Goal: Task Accomplishment & Management: Complete application form

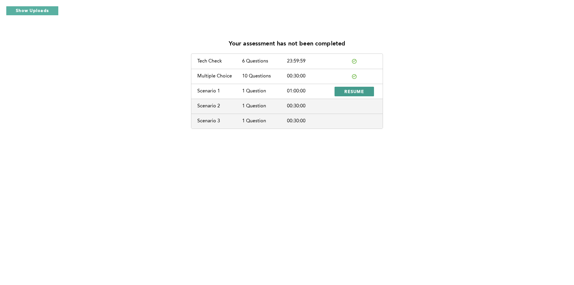
click at [345, 93] on span "RESUME" at bounding box center [355, 92] width 20 height 6
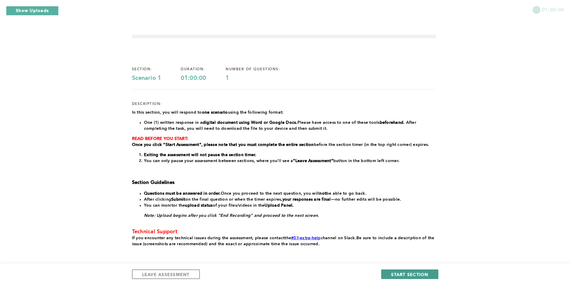
click at [400, 277] on span "START SECTION" at bounding box center [409, 275] width 37 height 6
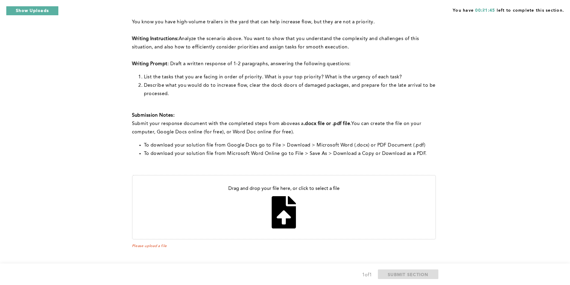
scroll to position [171, 0]
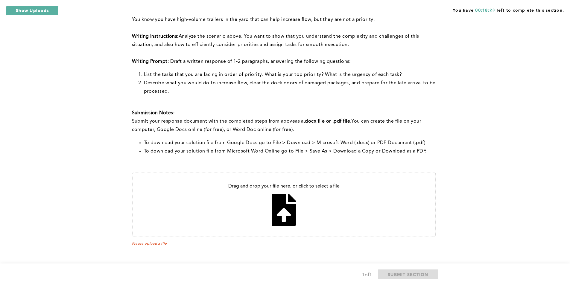
type input "C:\fakepath\scenario feedback and solution (1).pdf"
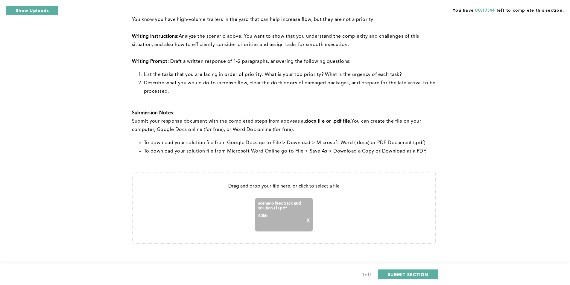
click at [309, 220] on p "X" at bounding box center [308, 220] width 3 height 5
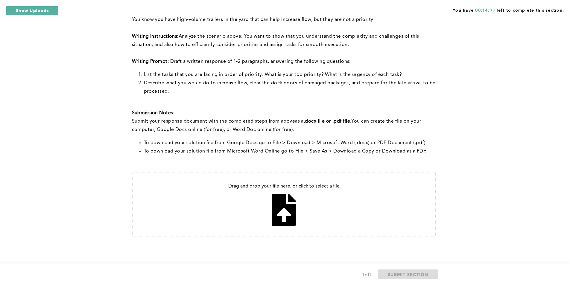
type input "C:\fakepath\Lead Operation manager with saftey issue.pdf"
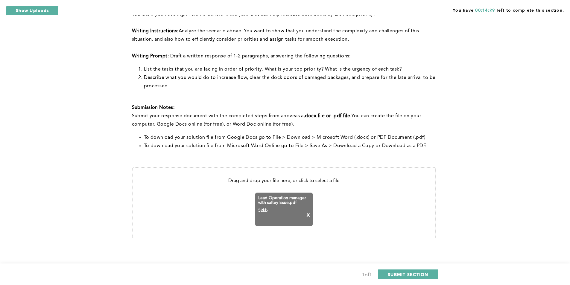
scroll to position [178, 0]
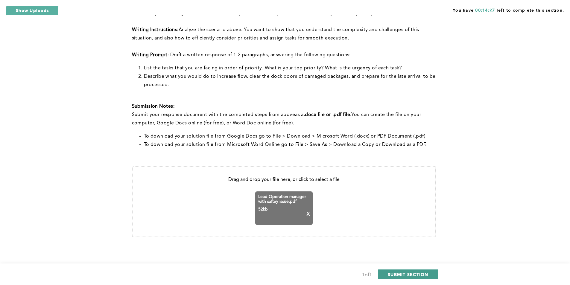
click at [403, 275] on span "SUBMIT SECTION" at bounding box center [408, 275] width 41 height 6
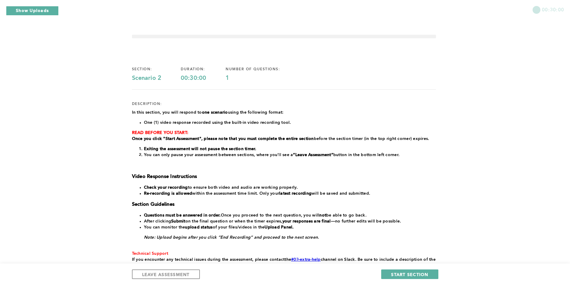
scroll to position [30, 0]
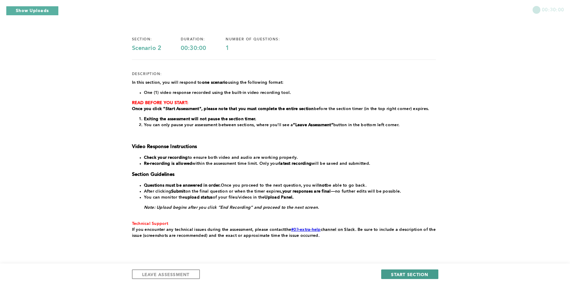
click at [403, 274] on span "START SECTION" at bounding box center [409, 275] width 37 height 6
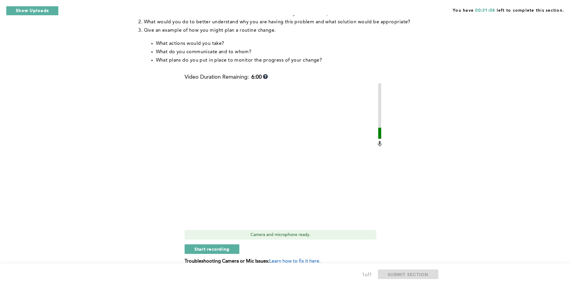
scroll to position [150, 0]
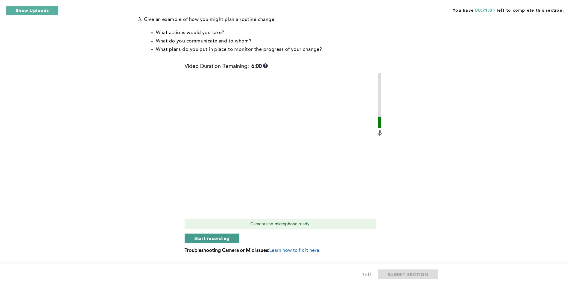
click at [207, 240] on span "Start recording" at bounding box center [211, 238] width 35 height 6
click at [200, 237] on span "Stop recording" at bounding box center [211, 238] width 35 height 6
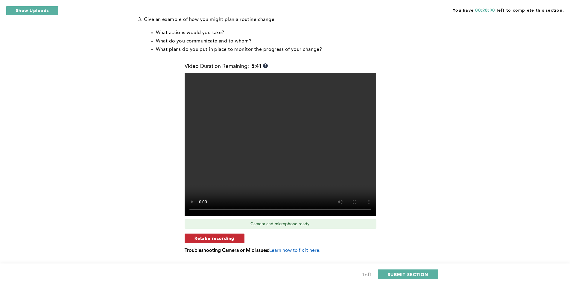
click at [200, 240] on span "Retake recording" at bounding box center [214, 238] width 40 height 6
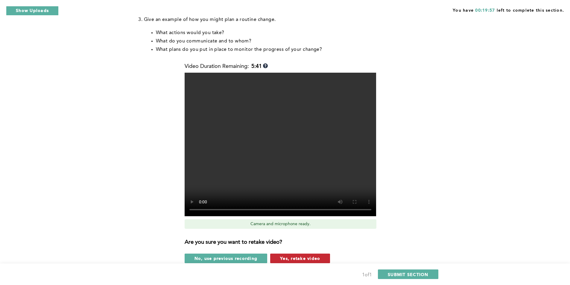
click at [284, 255] on span "Yes, retake video" at bounding box center [300, 258] width 40 height 6
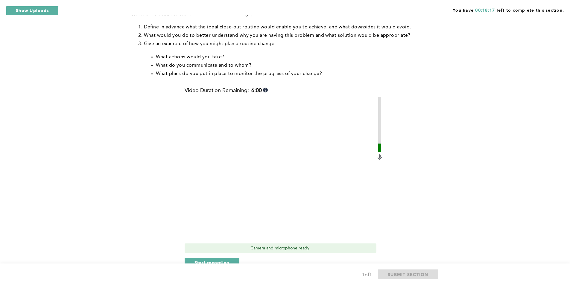
scroll to position [136, 0]
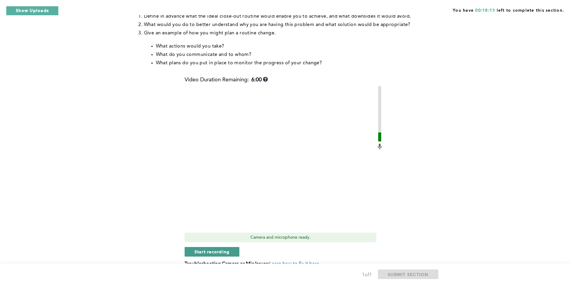
click at [208, 250] on span "Start recording" at bounding box center [211, 252] width 35 height 6
click at [218, 249] on span "Stop recording" at bounding box center [211, 252] width 35 height 6
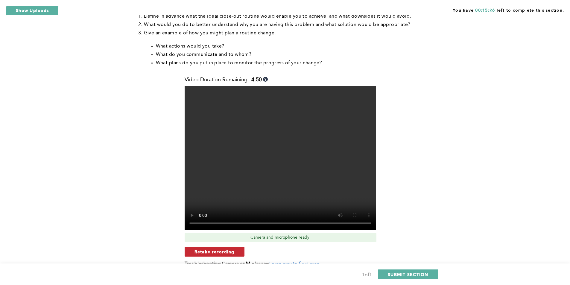
click at [200, 252] on span "Retake recording" at bounding box center [214, 252] width 40 height 6
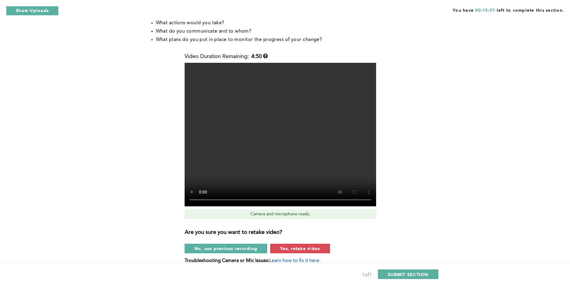
scroll to position [186, 0]
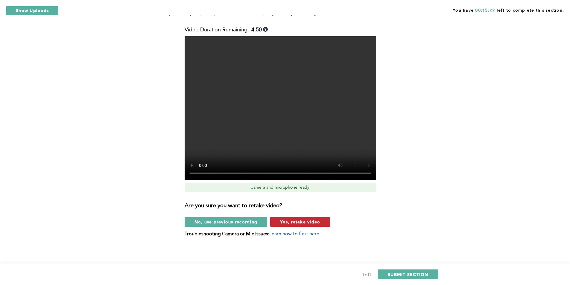
click at [290, 223] on span "Yes, retake video" at bounding box center [300, 222] width 40 height 6
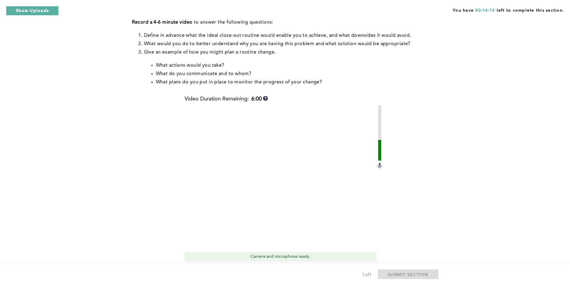
scroll to position [136, 0]
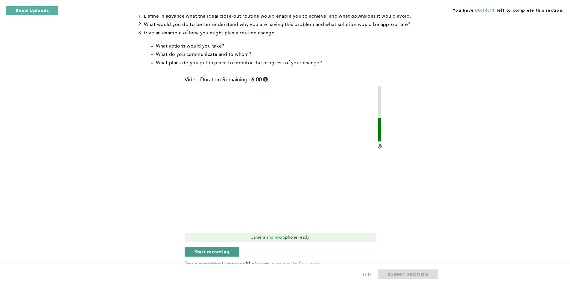
click at [201, 250] on span "Start recording" at bounding box center [211, 252] width 35 height 6
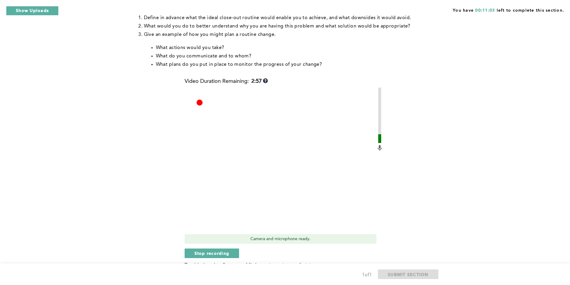
scroll to position [166, 0]
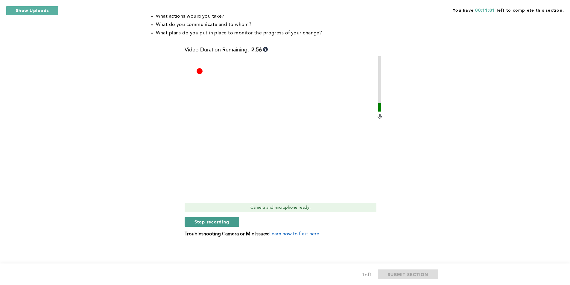
click at [194, 220] on span "Stop recording" at bounding box center [211, 222] width 35 height 6
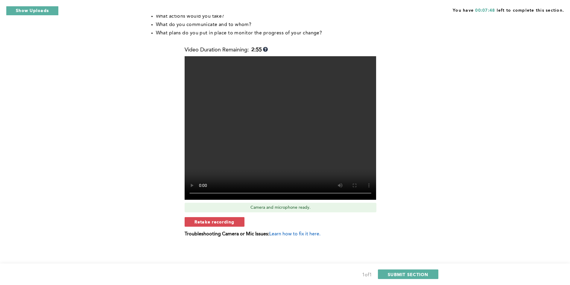
click at [218, 222] on span "Retake recording" at bounding box center [214, 222] width 40 height 6
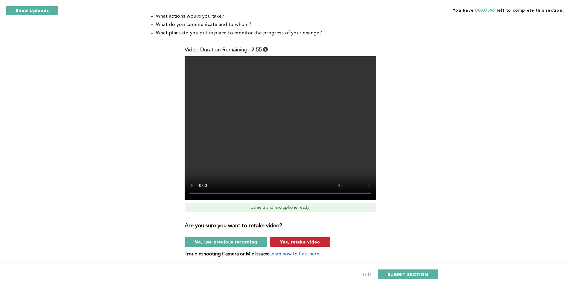
click at [295, 242] on span "Yes, retake video" at bounding box center [300, 242] width 40 height 6
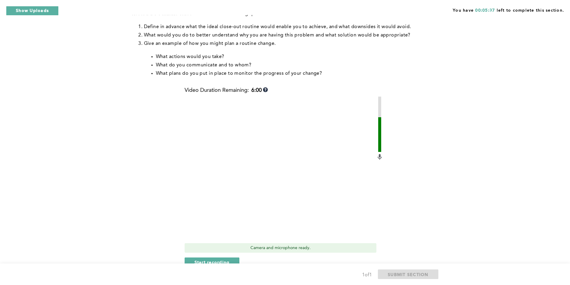
scroll to position [136, 0]
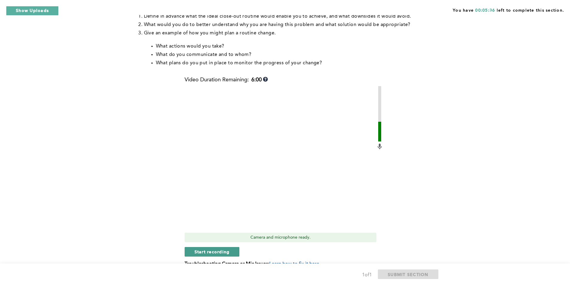
click at [212, 248] on button "Start recording" at bounding box center [212, 252] width 55 height 10
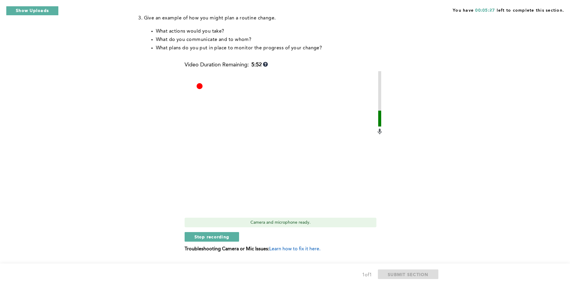
scroll to position [166, 0]
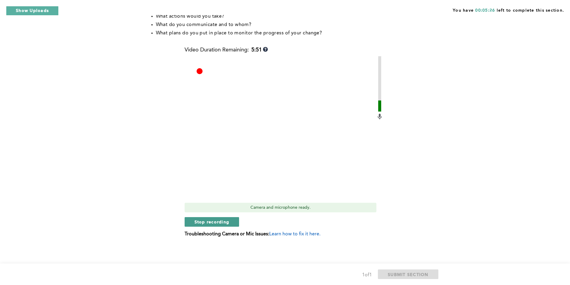
click at [212, 223] on span "Stop recording" at bounding box center [211, 222] width 35 height 6
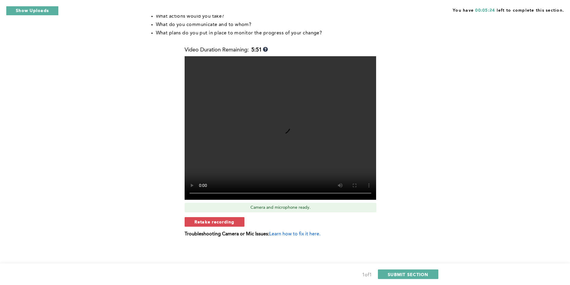
drag, startPoint x: 208, startPoint y: 223, endPoint x: 306, endPoint y: 208, distance: 98.2
click at [210, 220] on span "Retake recording" at bounding box center [214, 222] width 40 height 6
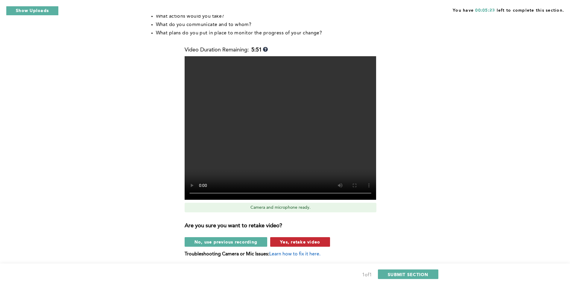
click at [292, 240] on span "Yes, retake video" at bounding box center [300, 242] width 40 height 6
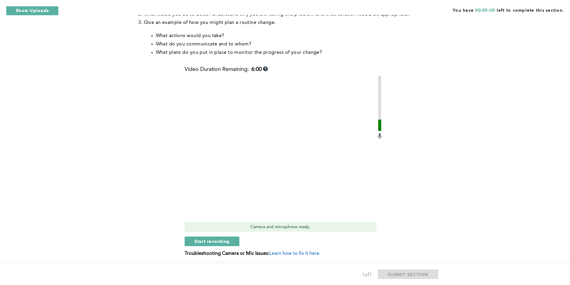
scroll to position [136, 0]
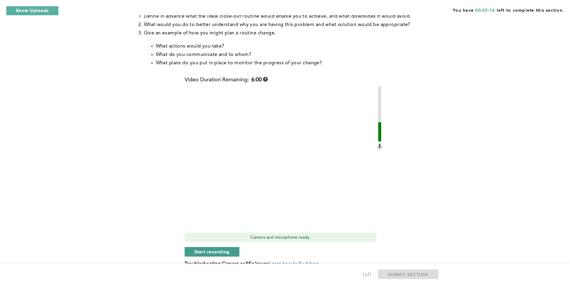
click at [214, 252] on span "Start recording" at bounding box center [211, 252] width 35 height 6
click at [209, 251] on span "Stop recording" at bounding box center [211, 252] width 35 height 6
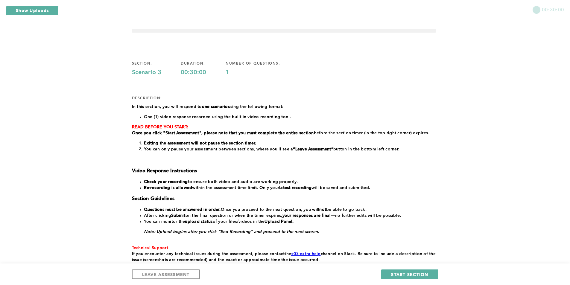
scroll to position [0, 0]
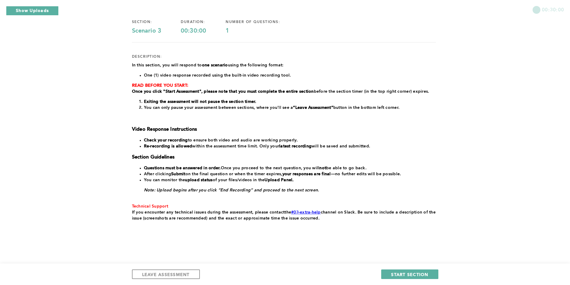
scroll to position [48, 0]
click at [39, 13] on button "Show Uploads" at bounding box center [32, 11] width 53 height 10
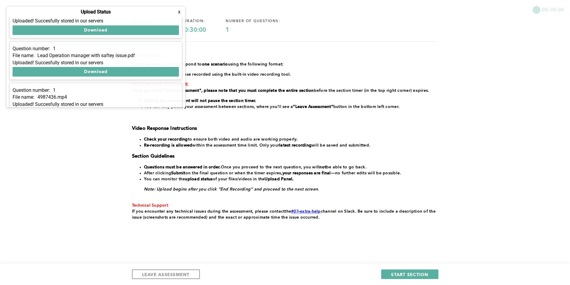
scroll to position [77, 0]
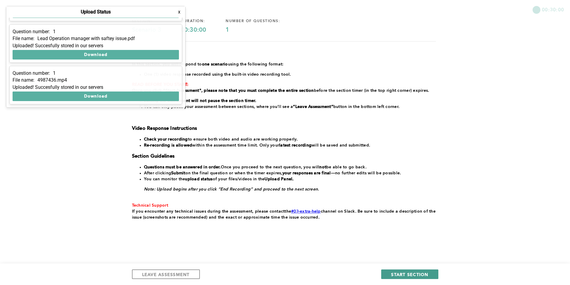
click at [413, 273] on span "START SECTION" at bounding box center [409, 275] width 37 height 6
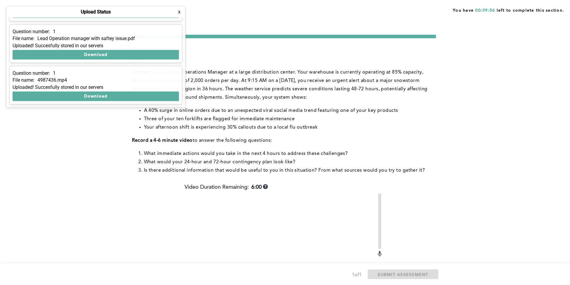
click at [233, 50] on form "Q1 Context : You are the Operations Manager at a large distribution center. You…" at bounding box center [284, 209] width 304 height 348
click at [248, 51] on form "Q1 Context : You are the Operations Manager at a large distribution center. You…" at bounding box center [284, 209] width 304 height 348
click at [180, 12] on button "x" at bounding box center [179, 12] width 6 height 6
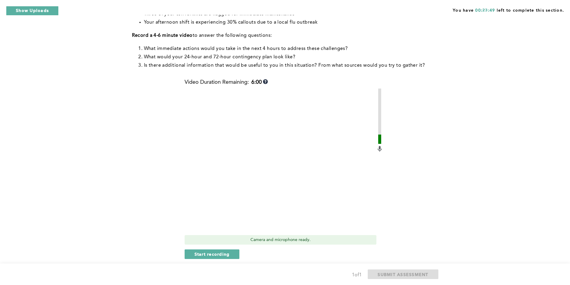
scroll to position [120, 0]
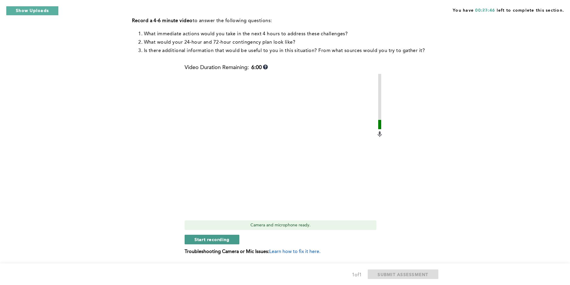
click at [203, 240] on span "Start recording" at bounding box center [211, 240] width 35 height 6
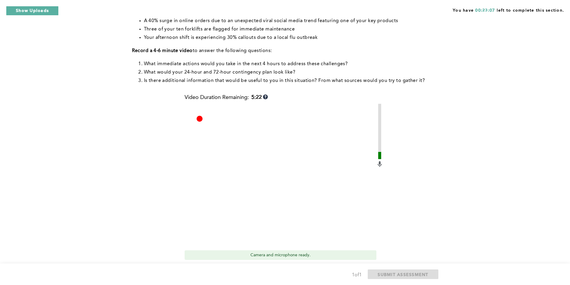
scroll to position [137, 0]
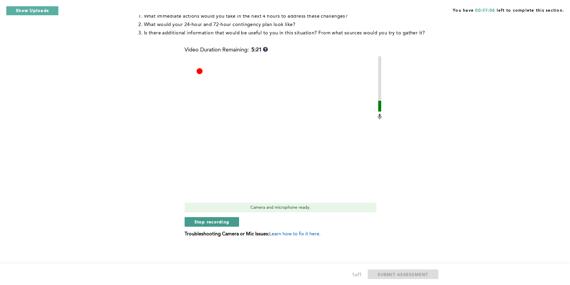
click at [215, 223] on span "Stop recording" at bounding box center [211, 222] width 35 height 6
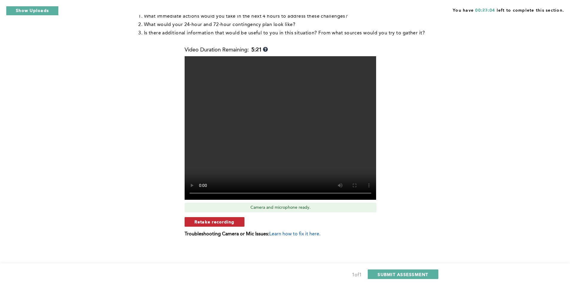
click at [214, 223] on span "Retake recording" at bounding box center [214, 222] width 40 height 6
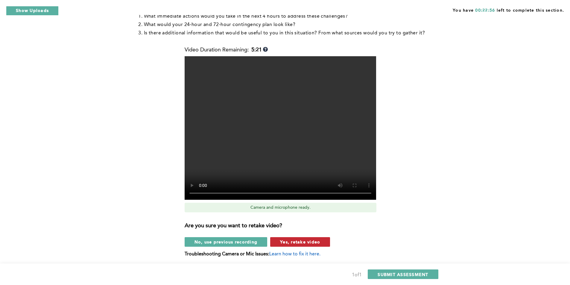
click at [295, 240] on span "Yes, retake video" at bounding box center [300, 242] width 40 height 6
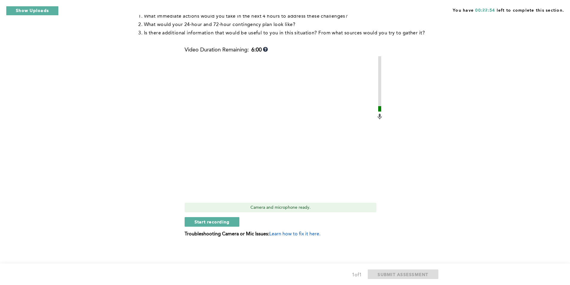
click at [208, 217] on div "Video Duration Remaining: 6:00 Camera and microphone ready. Start recording Tro…" at bounding box center [284, 144] width 199 height 195
click at [205, 225] on span "Start recording" at bounding box center [211, 222] width 35 height 6
click at [209, 222] on span "Stop recording" at bounding box center [211, 222] width 35 height 6
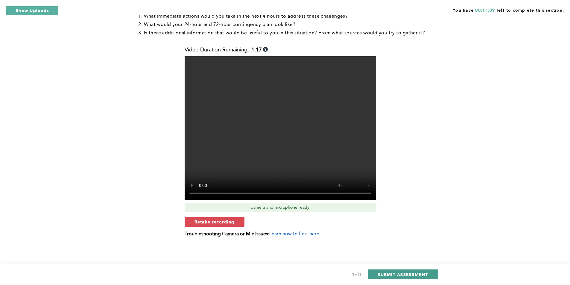
click at [405, 275] on span "SUBMIT ASSESSMENT" at bounding box center [402, 275] width 51 height 6
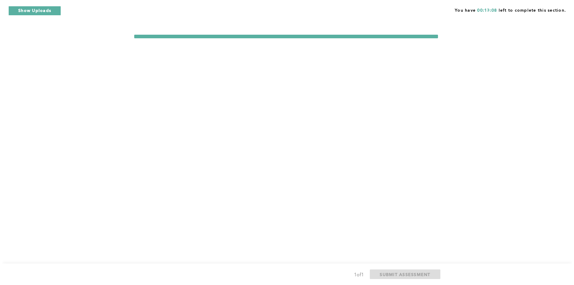
scroll to position [0, 0]
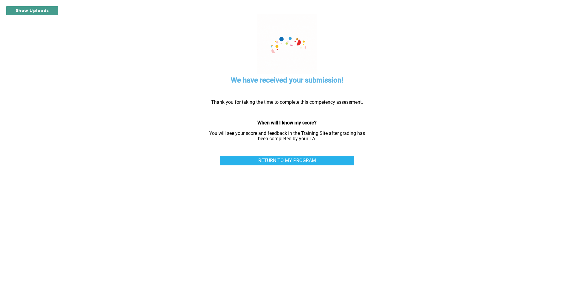
click at [29, 9] on button "Show Uploads" at bounding box center [32, 11] width 53 height 10
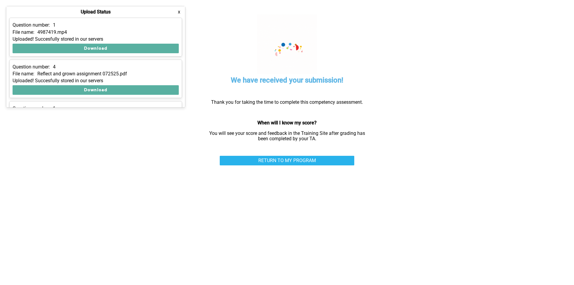
scroll to position [90, 0]
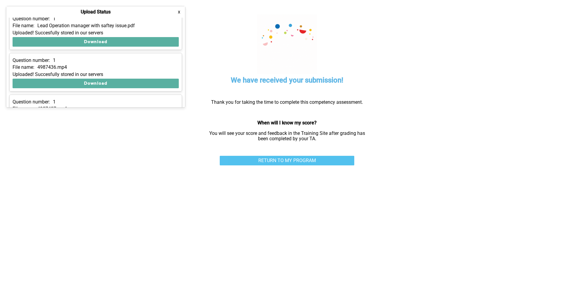
click at [333, 161] on link "RETURN TO MY PROGRAM" at bounding box center [287, 161] width 135 height 10
